Goal: Information Seeking & Learning: Learn about a topic

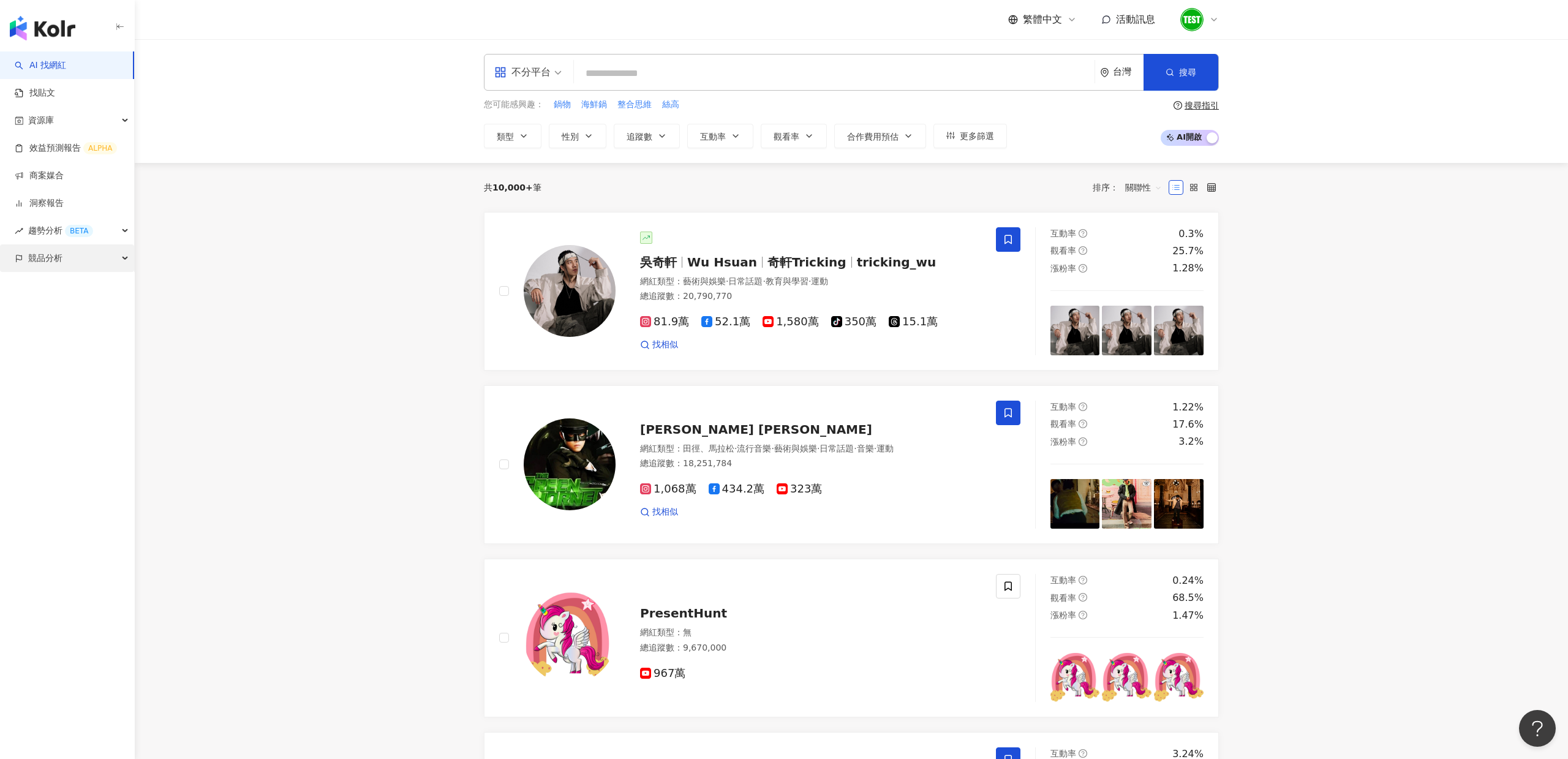
click at [55, 250] on span "競品分析" at bounding box center [45, 258] width 34 height 27
click at [89, 308] on link "關鍵字提及分析" at bounding box center [59, 313] width 60 height 12
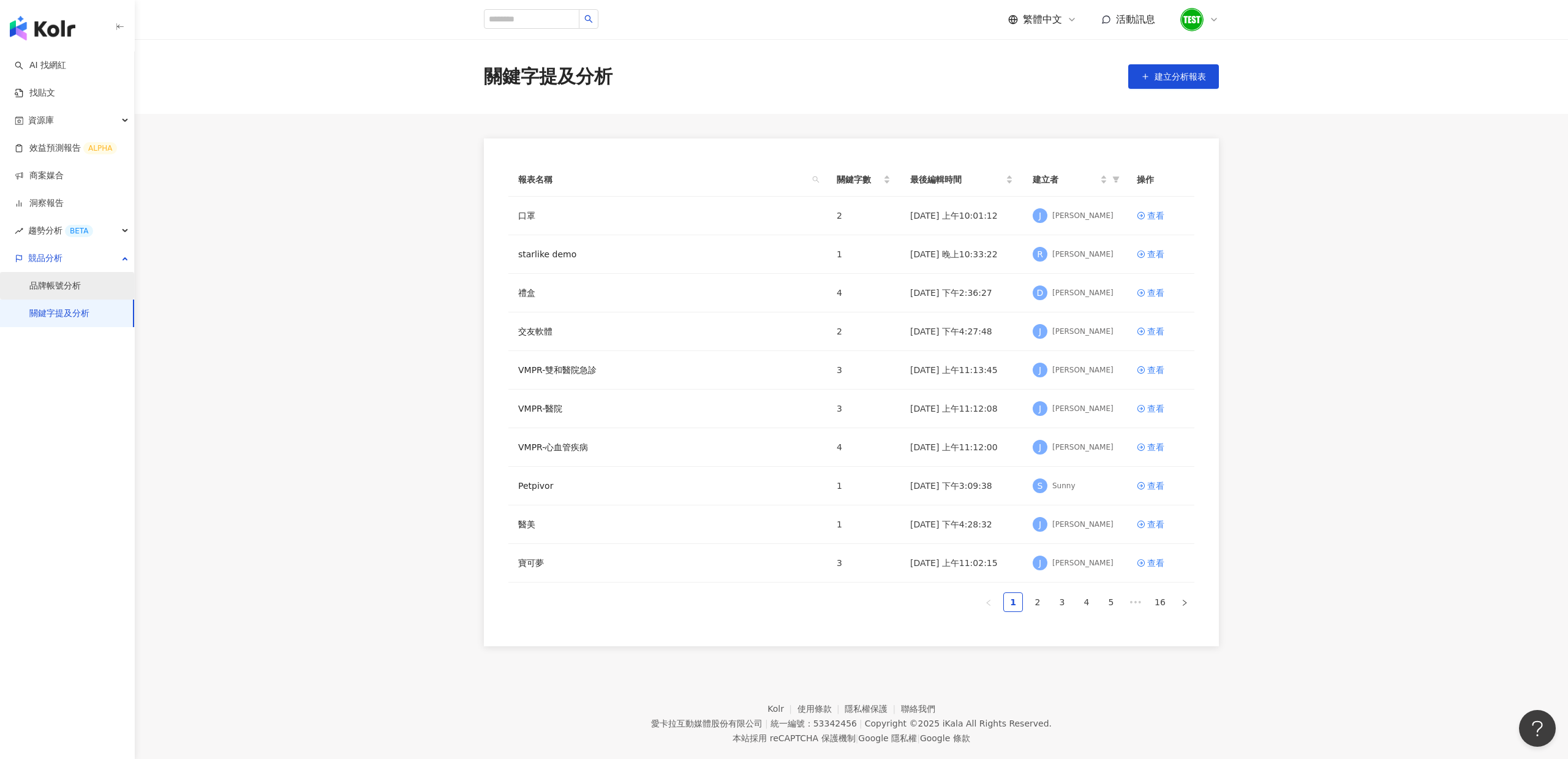
click at [81, 285] on link "品牌帳號分析" at bounding box center [55, 286] width 52 height 12
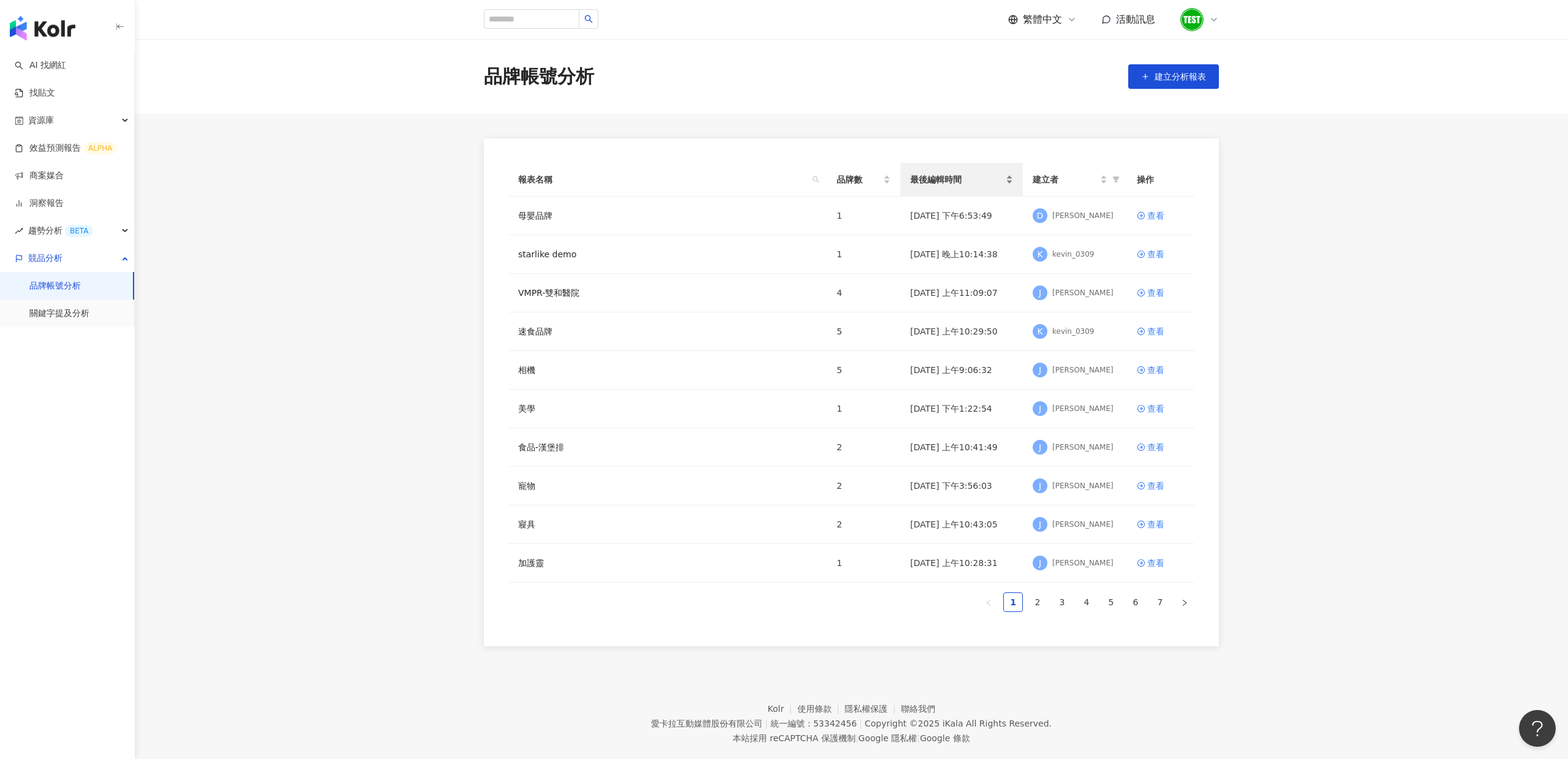
click at [947, 181] on span "最後編輯時間" at bounding box center [956, 180] width 93 height 13
click at [542, 253] on link "starlike demo" at bounding box center [547, 254] width 58 height 13
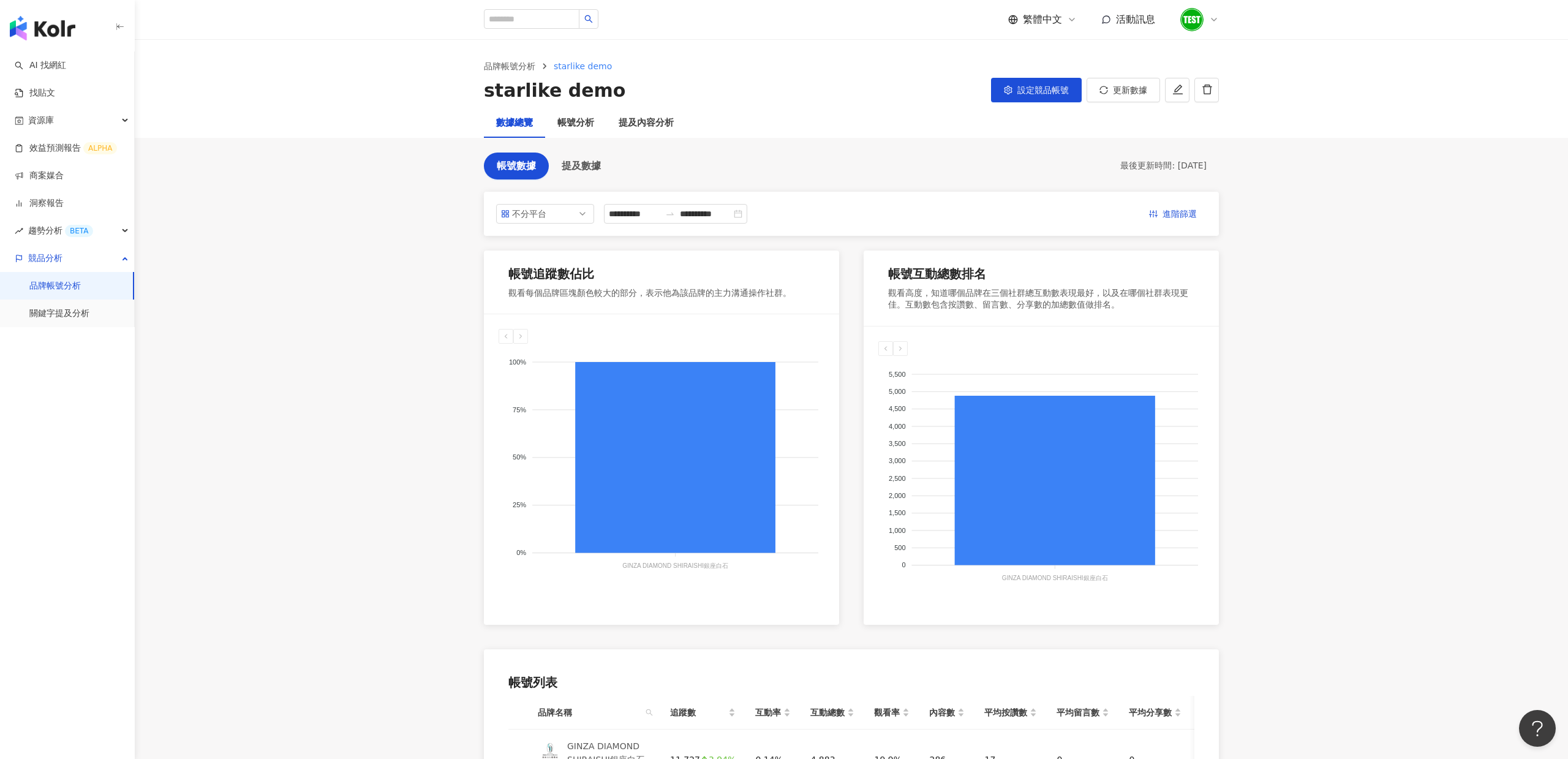
click at [430, 229] on main "**********" at bounding box center [851, 449] width 1434 height 819
